Goal: Task Accomplishment & Management: Manage account settings

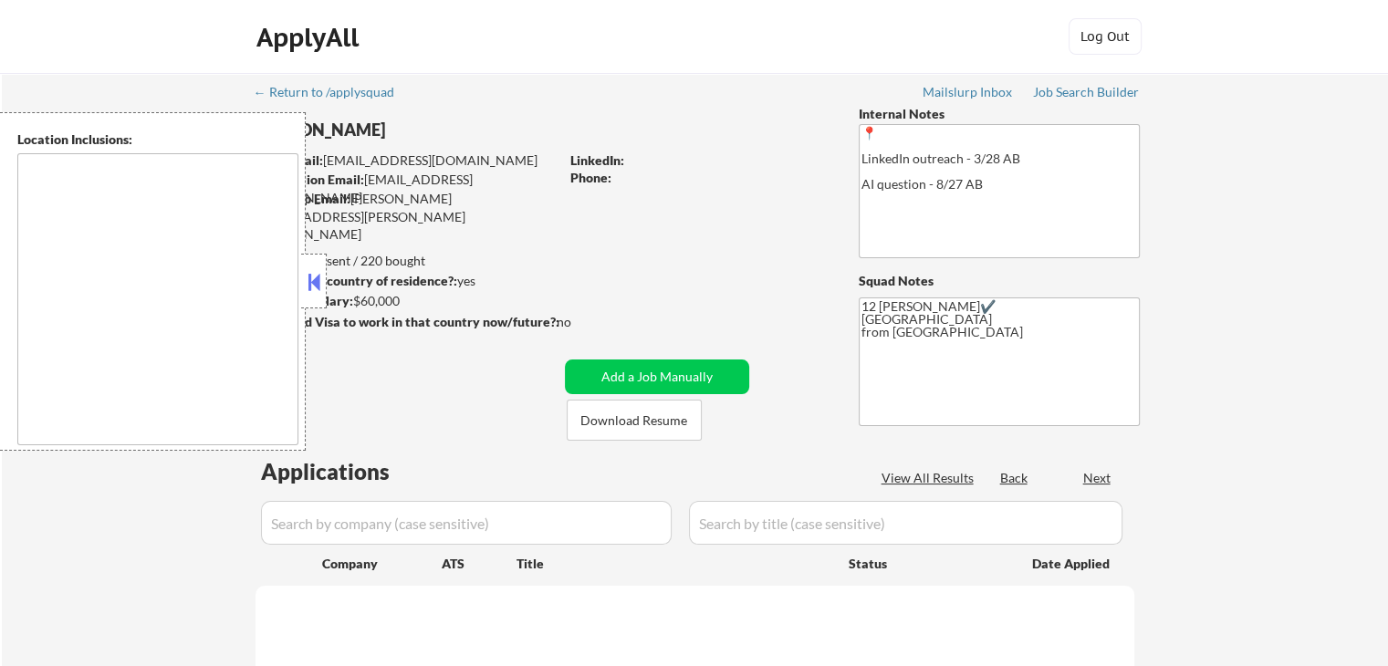
select select ""pending""
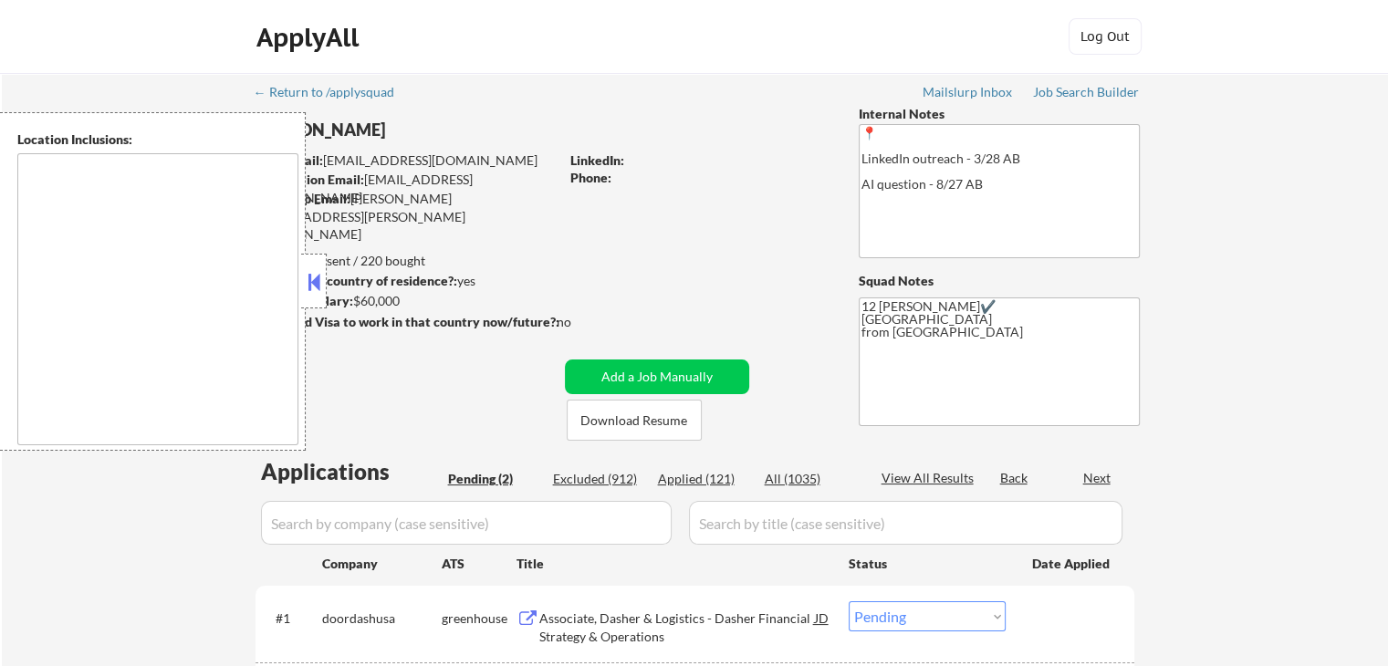
type textarea "Remote US Anywhere in [GEOGRAPHIC_DATA] [GEOGRAPHIC_DATA], [GEOGRAPHIC_DATA] [G…"
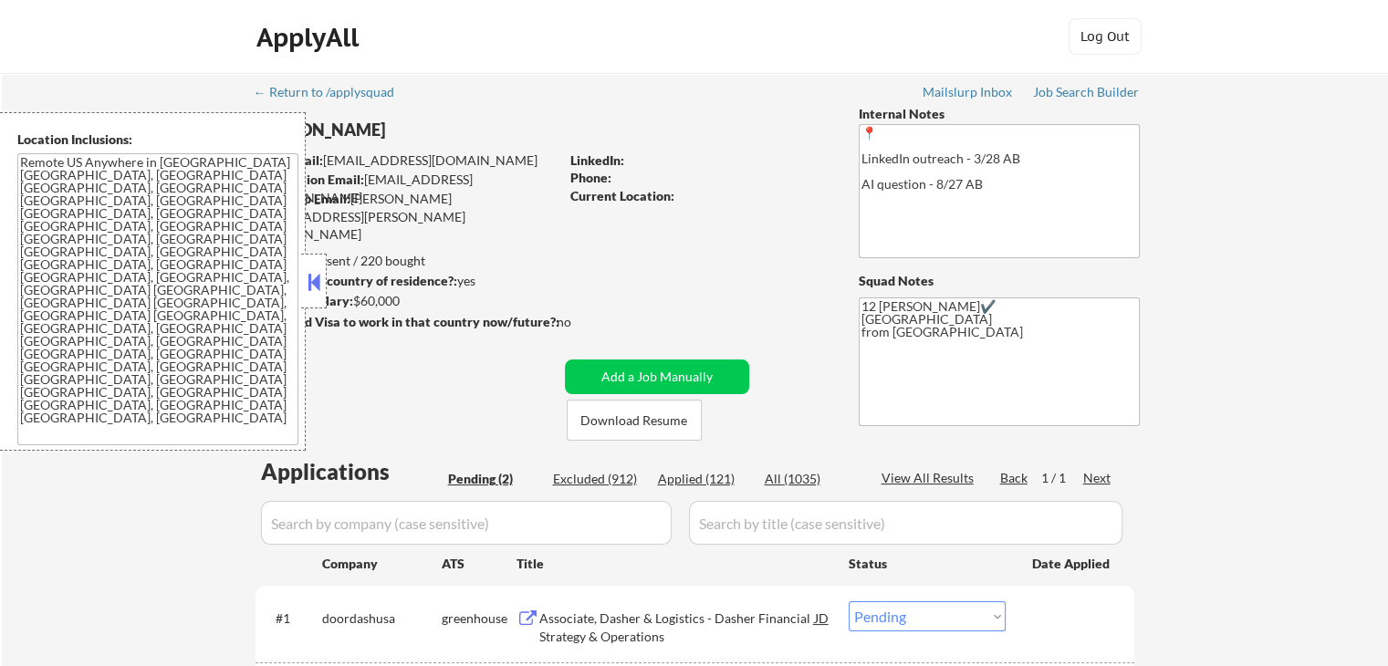
click at [305, 274] on button at bounding box center [314, 281] width 20 height 27
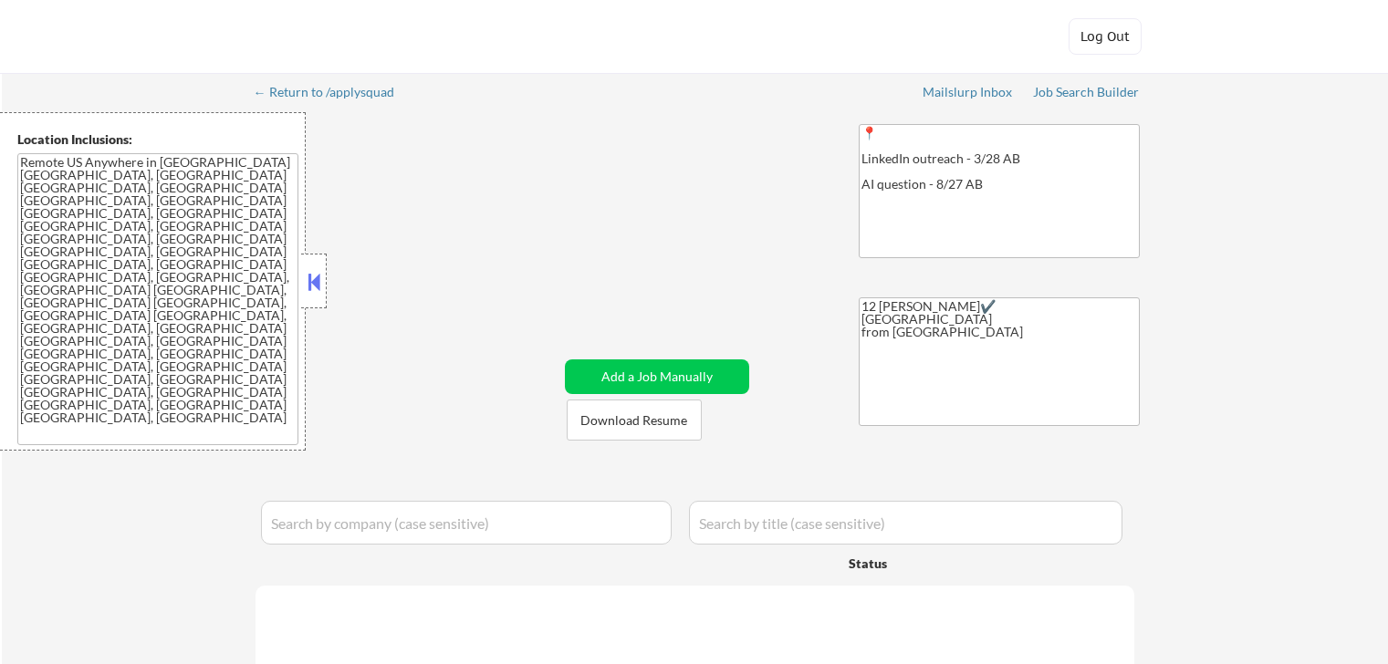
select select ""pending""
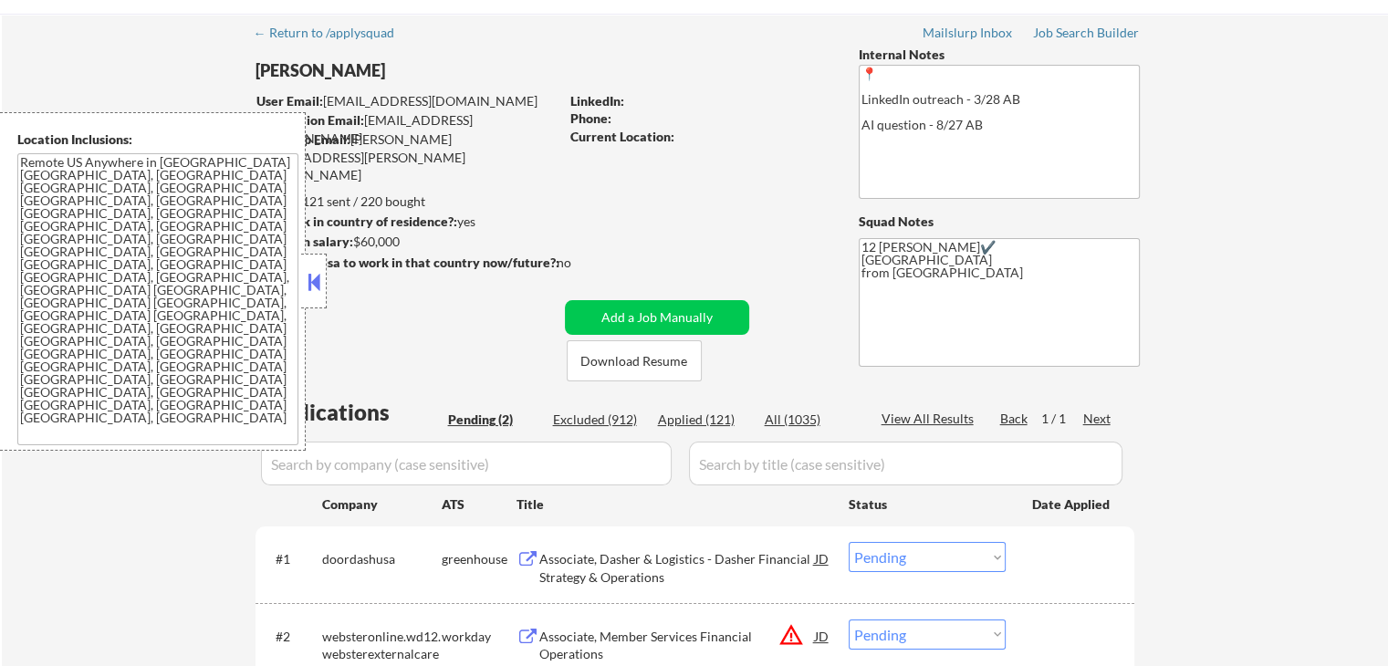
scroll to position [91, 0]
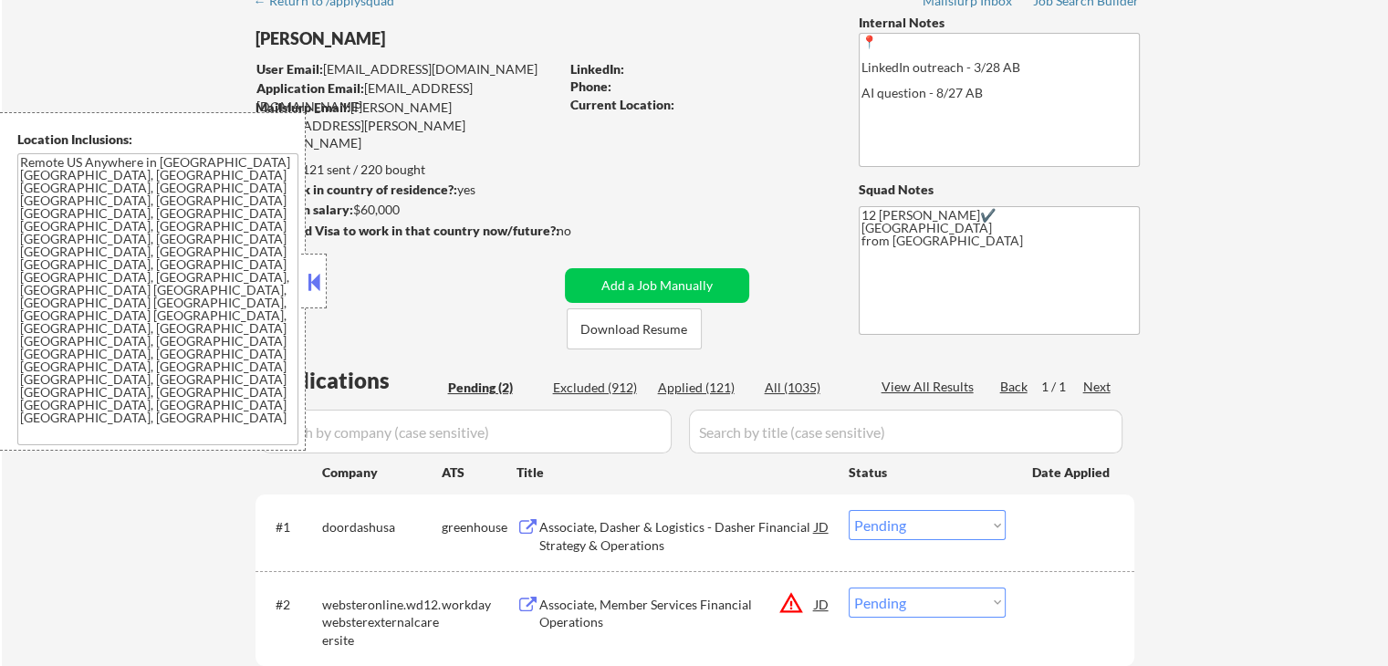
click at [318, 273] on button at bounding box center [314, 281] width 20 height 27
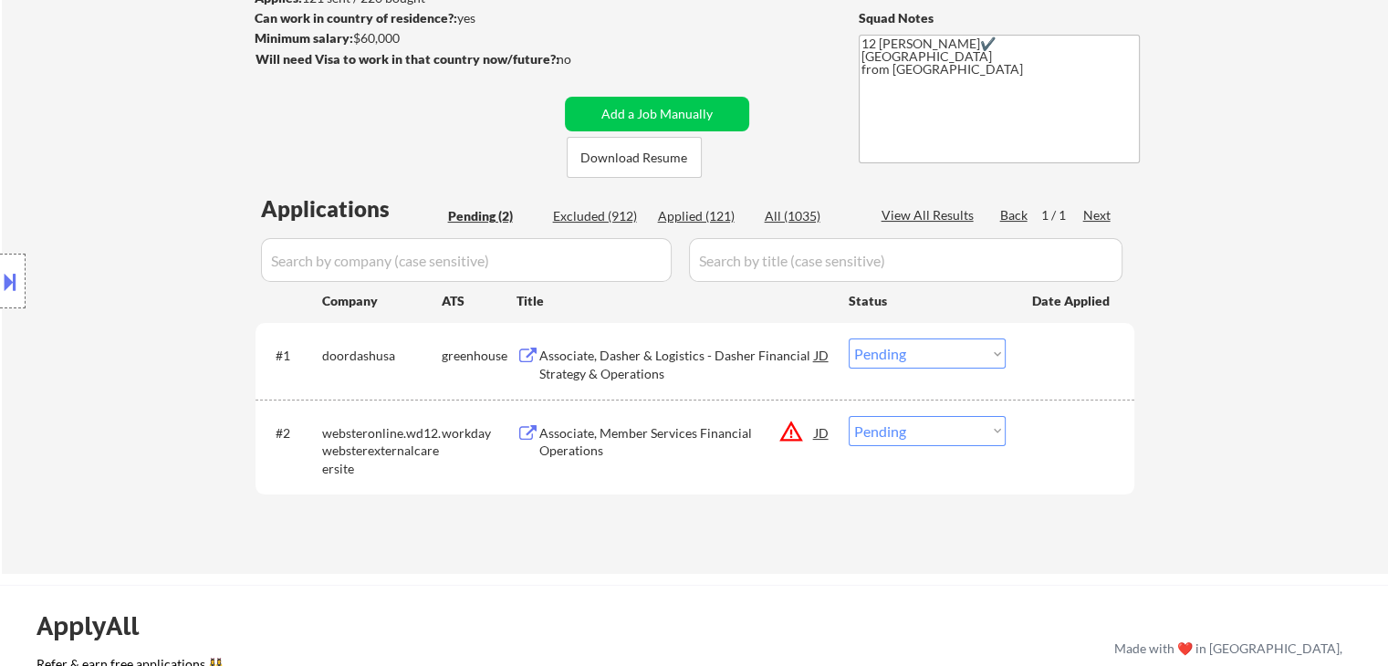
scroll to position [274, 0]
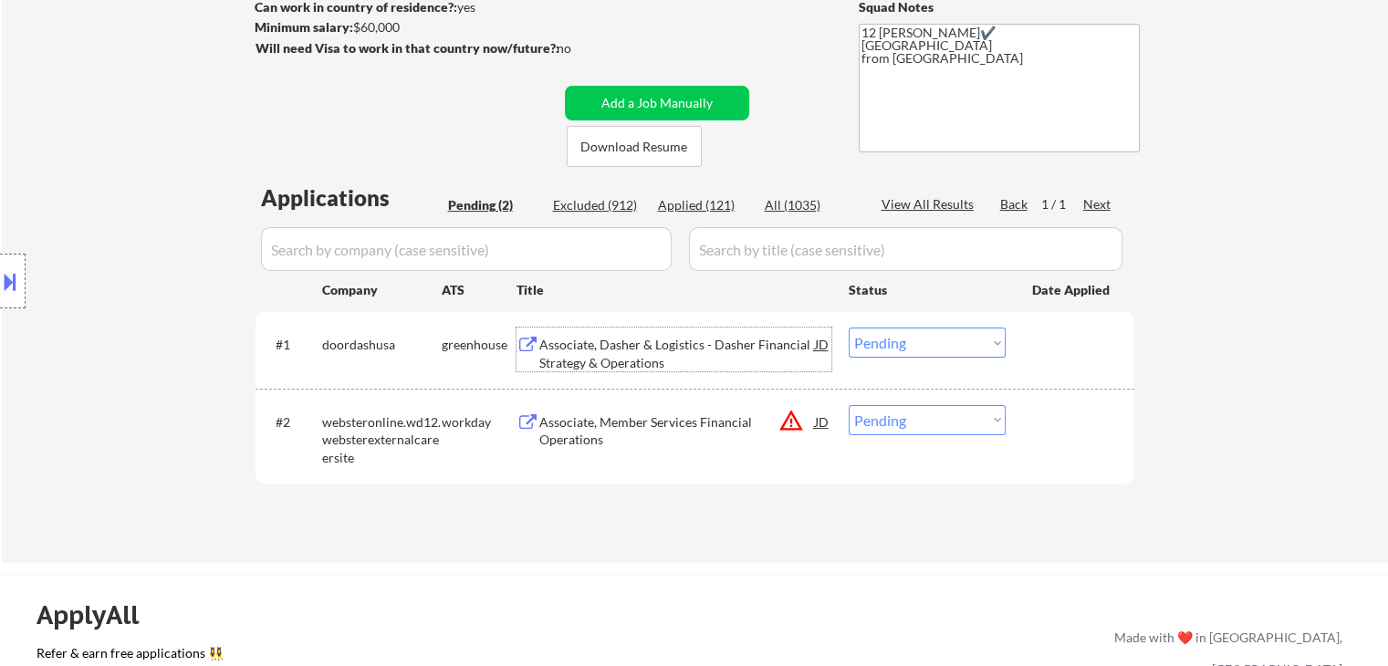
click at [613, 359] on div "Associate, Dasher & Logistics - Dasher Financial Strategy & Operations" at bounding box center [677, 354] width 276 height 36
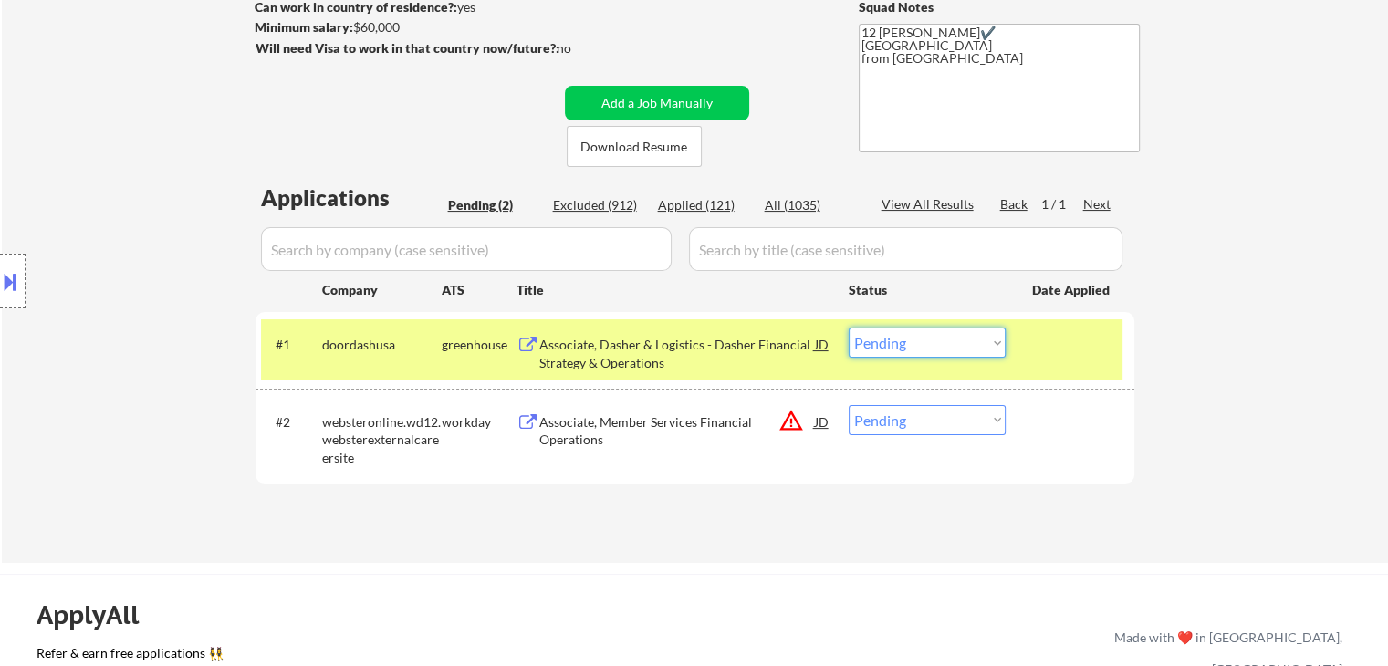
click at [918, 350] on select "Choose an option... Pending Applied Excluded (Questions) Excluded (Expired) Exc…" at bounding box center [927, 343] width 157 height 30
click at [849, 328] on select "Choose an option... Pending Applied Excluded (Questions) Excluded (Expired) Exc…" at bounding box center [927, 343] width 157 height 30
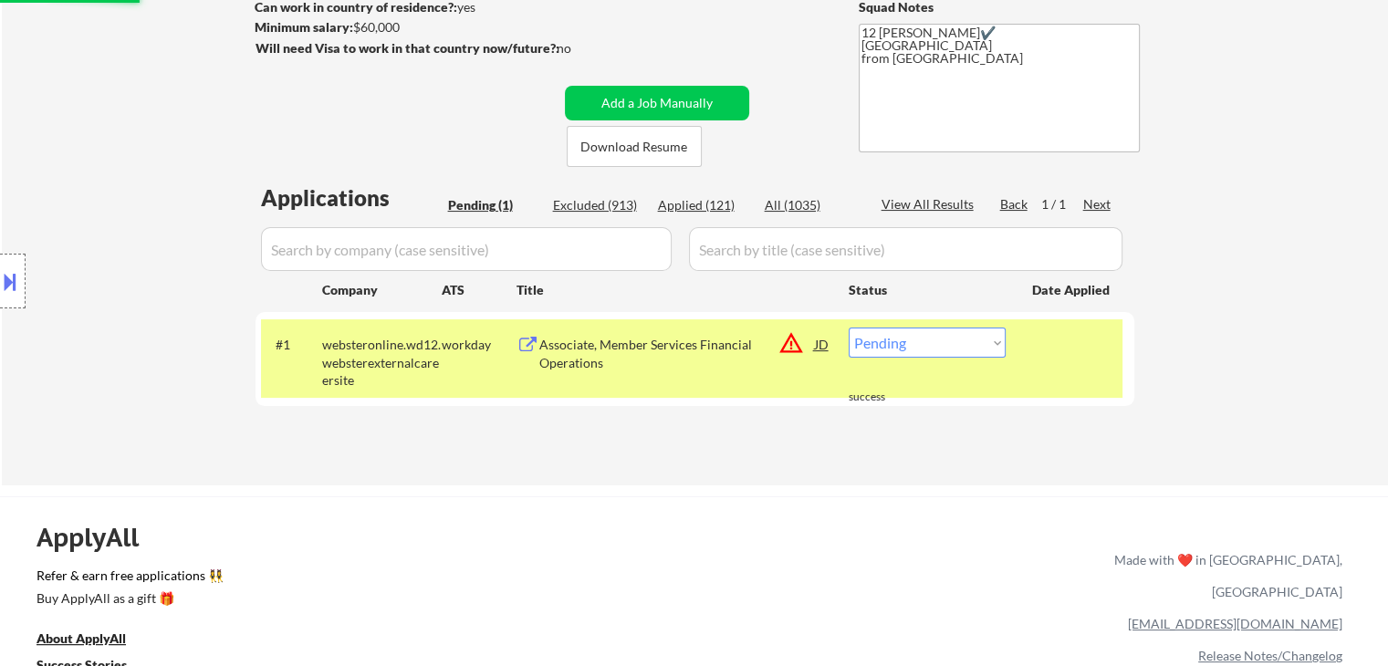
click at [628, 357] on div "Associate, Member Services Financial Operations" at bounding box center [677, 344] width 276 height 33
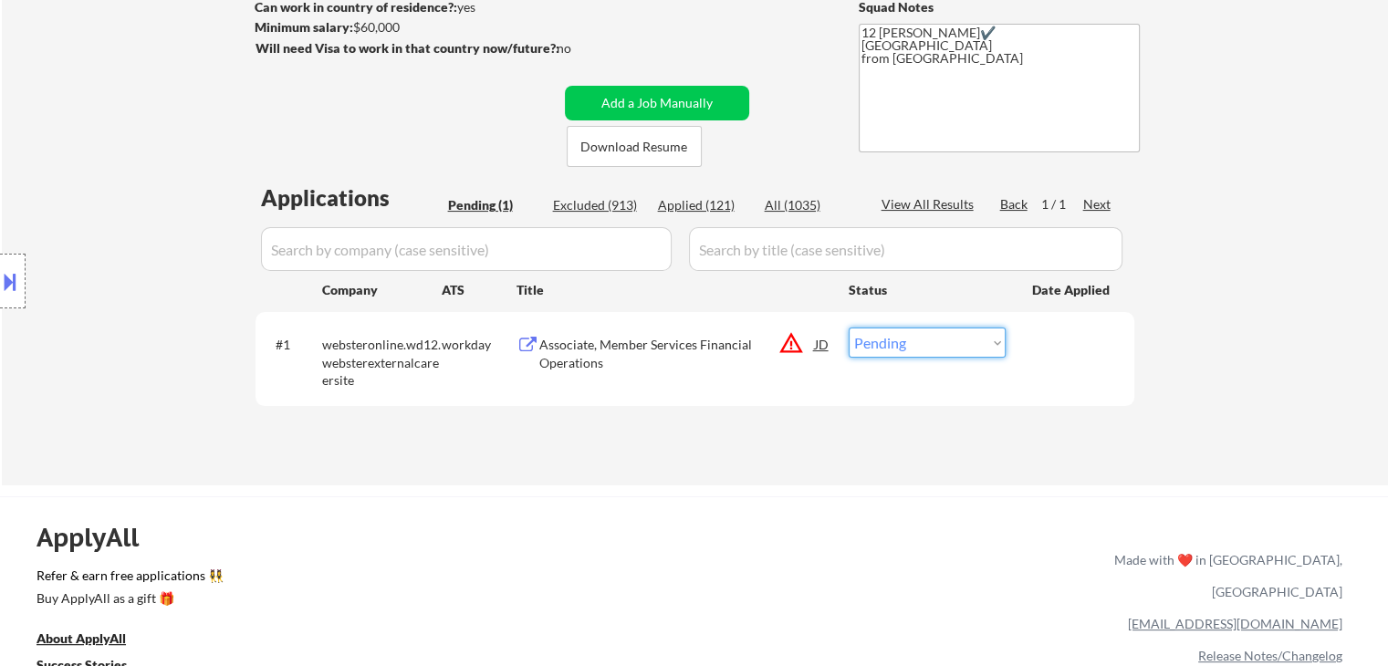
drag, startPoint x: 894, startPoint y: 338, endPoint x: 909, endPoint y: 356, distance: 23.4
click at [896, 339] on select "Choose an option... Pending Applied Excluded (Questions) Excluded (Expired) Exc…" at bounding box center [927, 343] width 157 height 30
select select ""excluded__salary_""
click at [849, 328] on select "Choose an option... Pending Applied Excluded (Questions) Excluded (Expired) Exc…" at bounding box center [927, 343] width 157 height 30
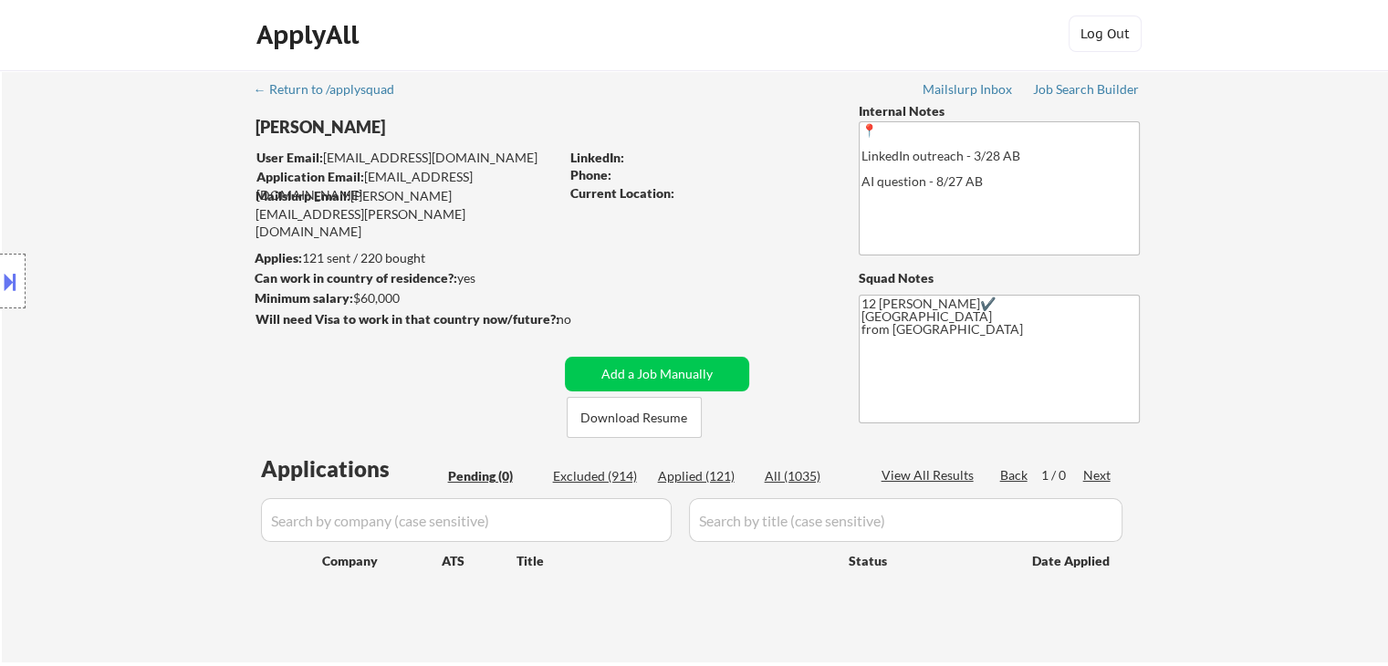
scroll to position [0, 0]
